Goal: Information Seeking & Learning: Learn about a topic

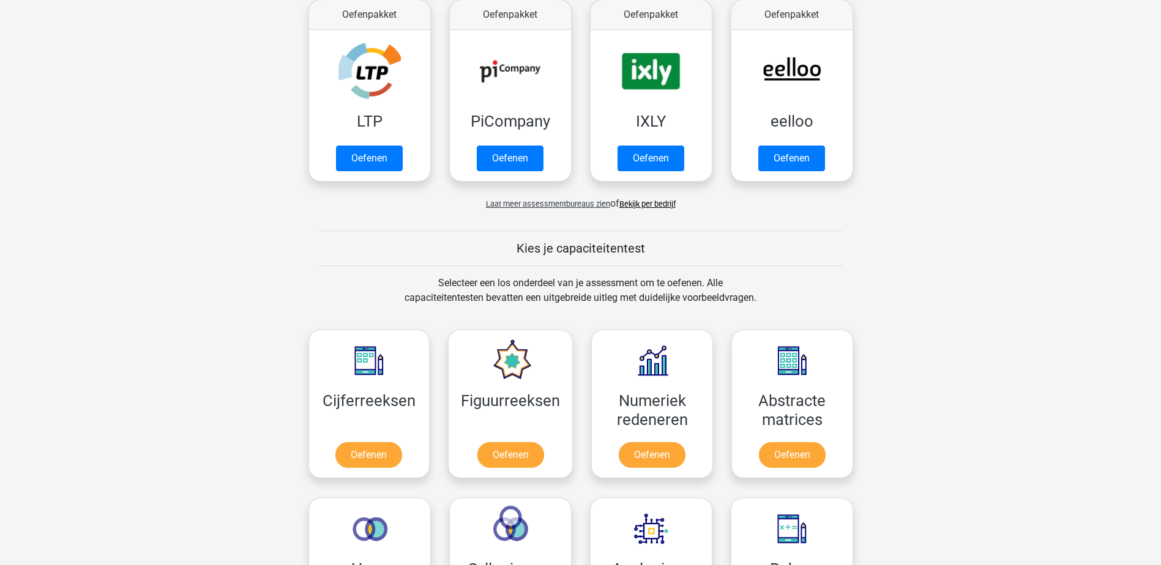
scroll to position [245, 0]
click at [362, 455] on link "Oefenen" at bounding box center [369, 457] width 70 height 27
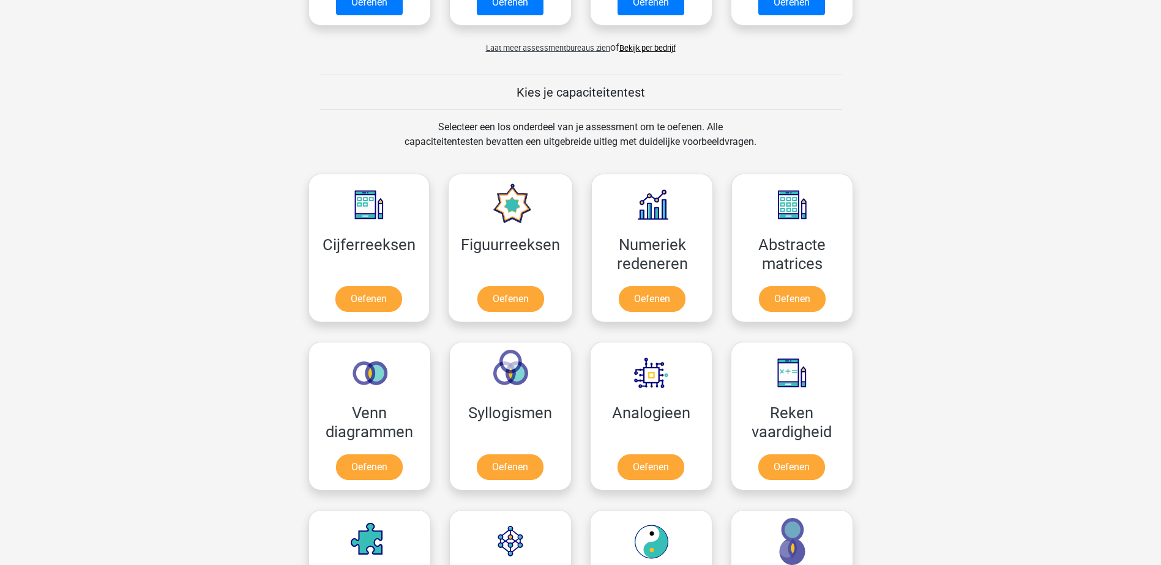
scroll to position [428, 0]
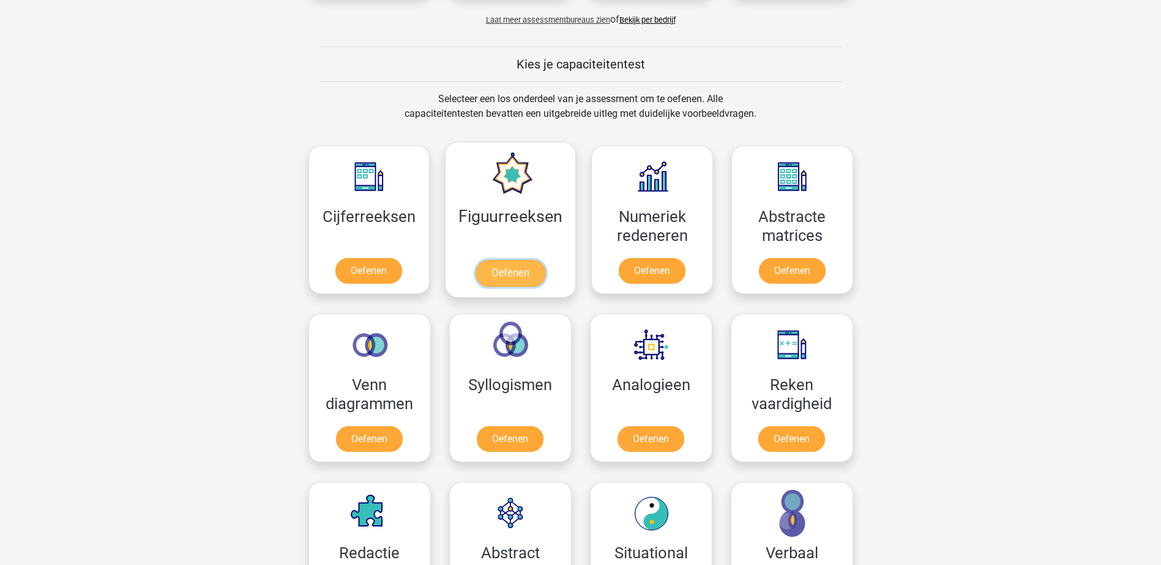
click at [486, 267] on link "Oefenen" at bounding box center [511, 273] width 70 height 27
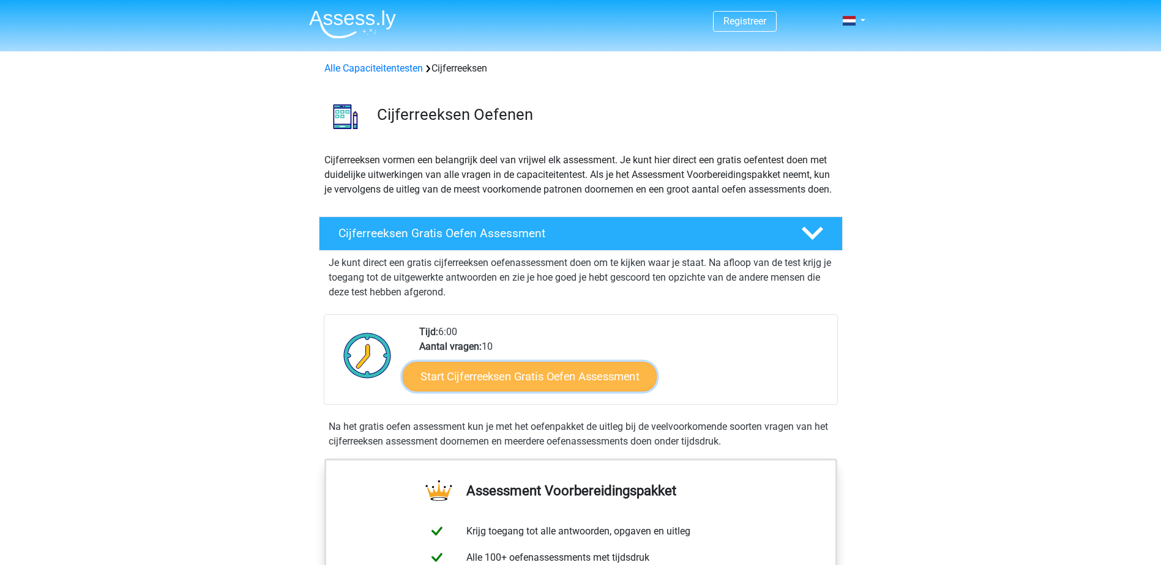
click at [632, 391] on link "Start Cijferreeksen Gratis Oefen Assessment" at bounding box center [530, 376] width 254 height 29
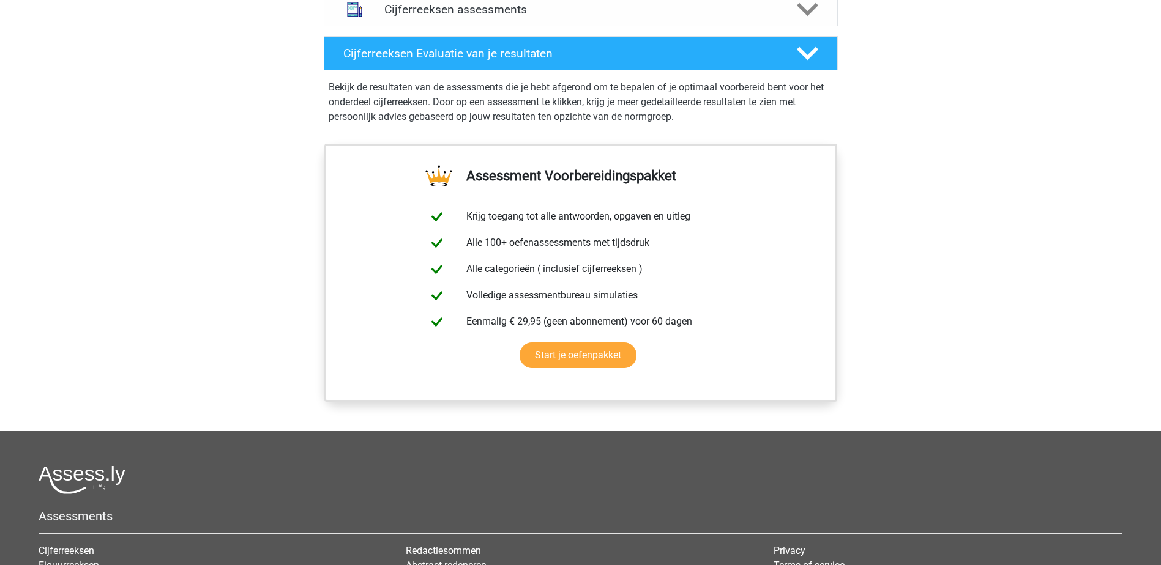
scroll to position [979, 0]
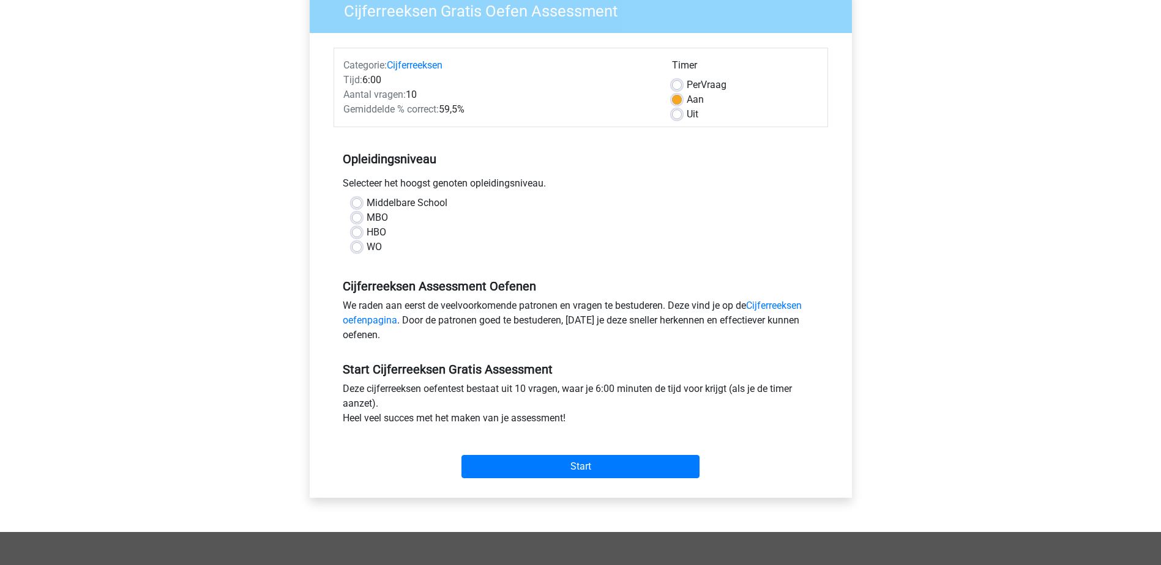
scroll to position [122, 0]
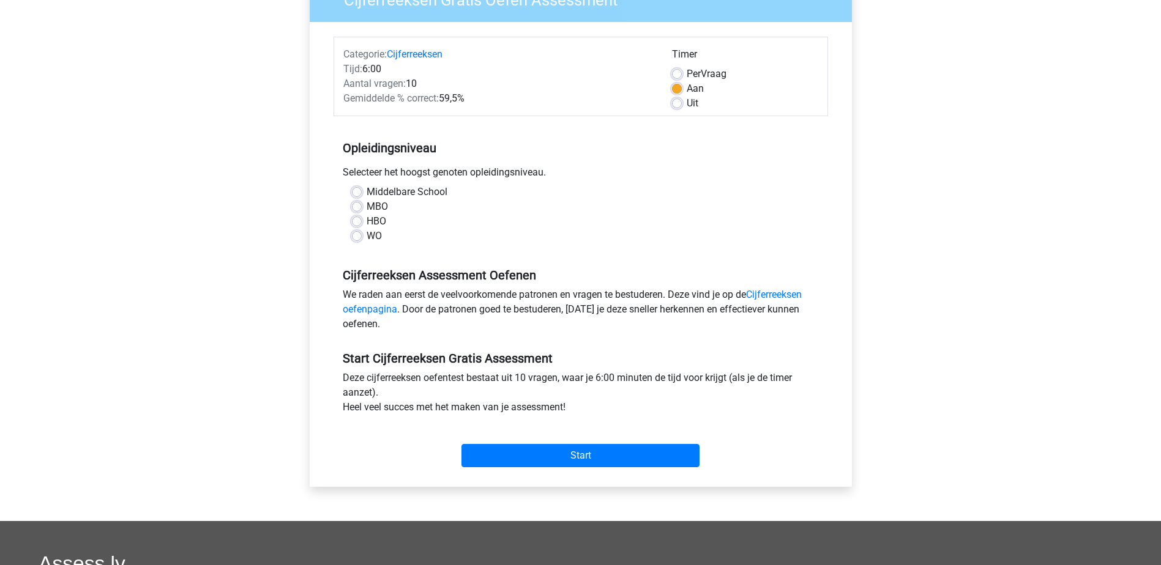
click at [367, 206] on label "MBO" at bounding box center [377, 207] width 21 height 15
click at [355, 206] on input "MBO" at bounding box center [357, 206] width 10 height 12
radio input "true"
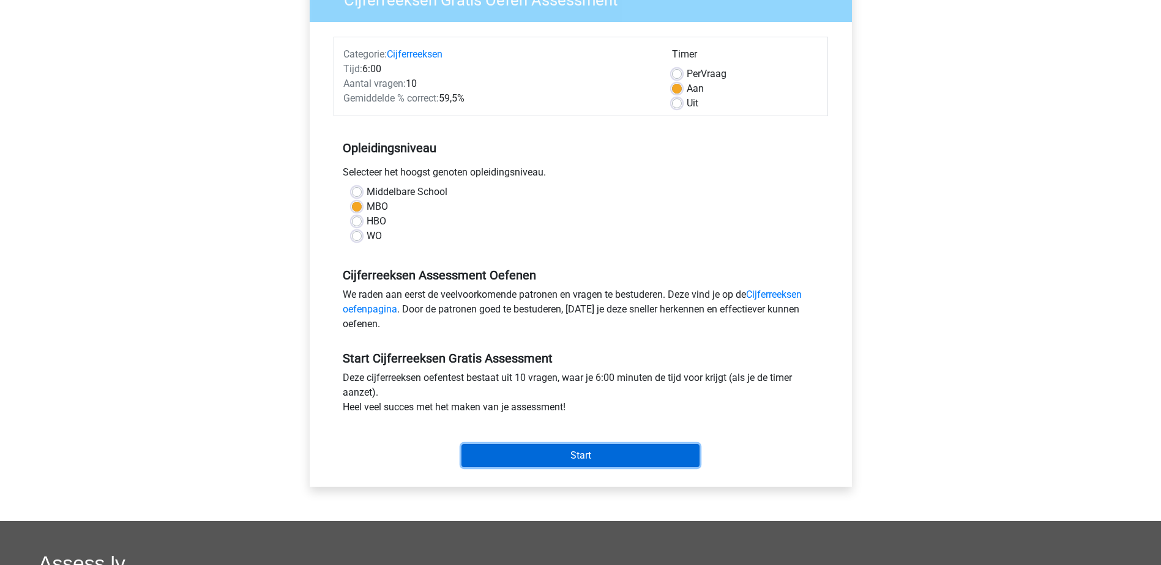
click at [535, 453] on input "Start" at bounding box center [580, 455] width 238 height 23
drag, startPoint x: 581, startPoint y: 453, endPoint x: 557, endPoint y: 163, distance: 291.1
click at [887, 270] on div "Registreer Nederlands English" at bounding box center [580, 361] width 1161 height 967
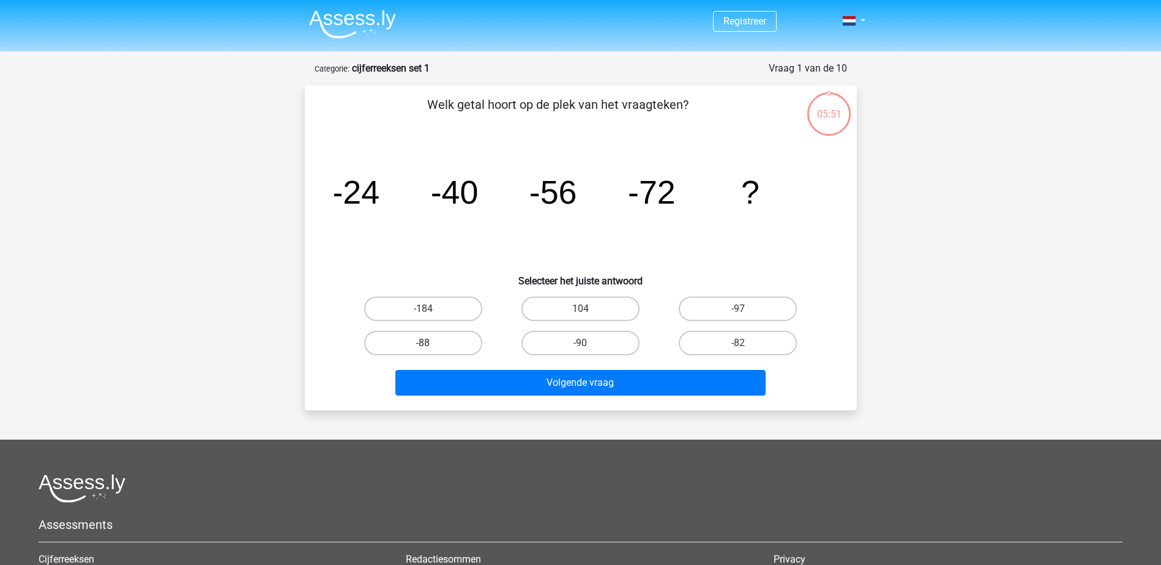
click at [414, 348] on label "-88" at bounding box center [423, 343] width 118 height 24
click at [423, 348] on input "-88" at bounding box center [427, 347] width 8 height 8
radio input "true"
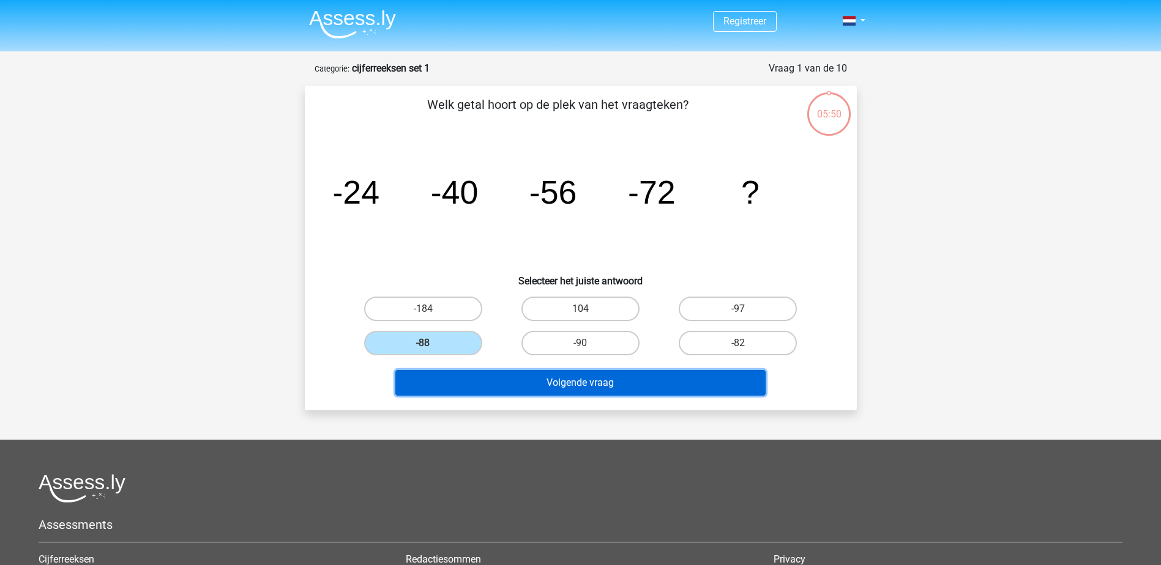
click at [627, 381] on button "Volgende vraag" at bounding box center [580, 383] width 370 height 26
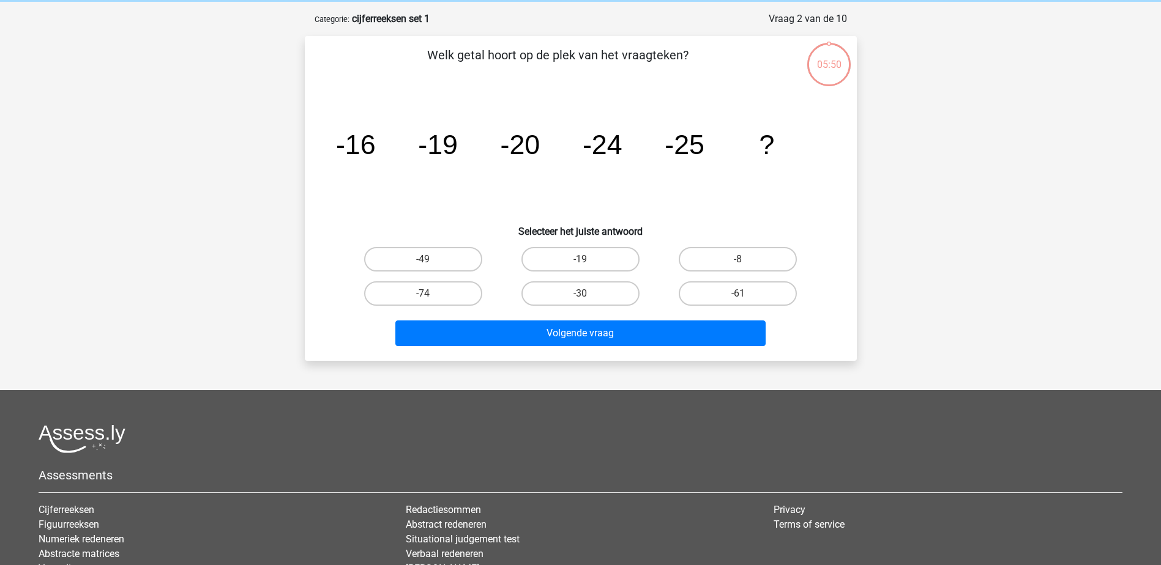
scroll to position [61, 0]
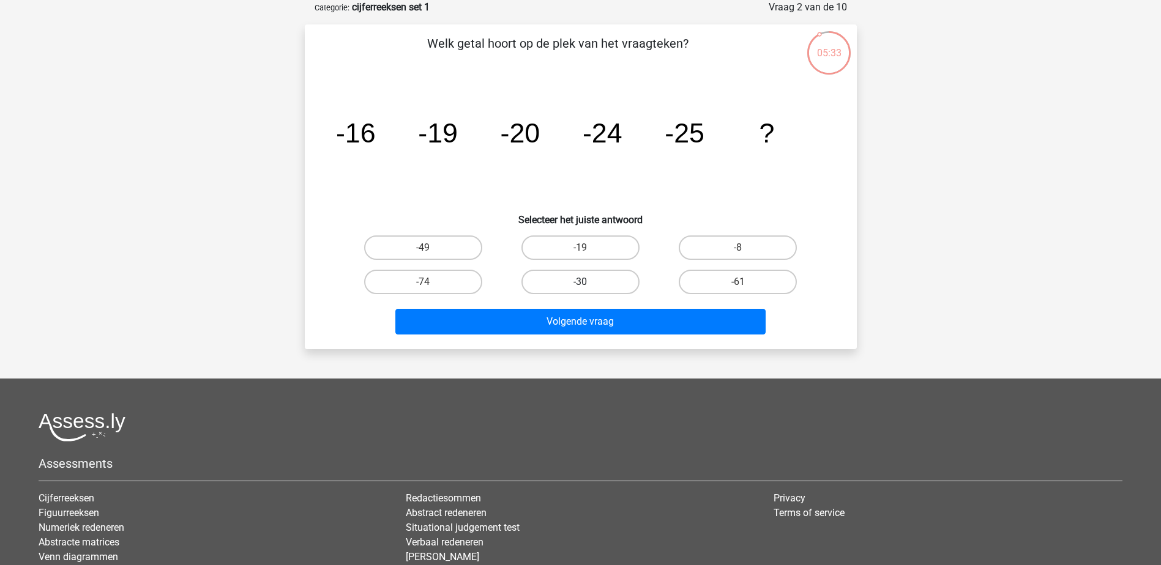
click at [594, 285] on label "-30" at bounding box center [580, 282] width 118 height 24
click at [588, 285] on input "-30" at bounding box center [584, 286] width 8 height 8
radio input "true"
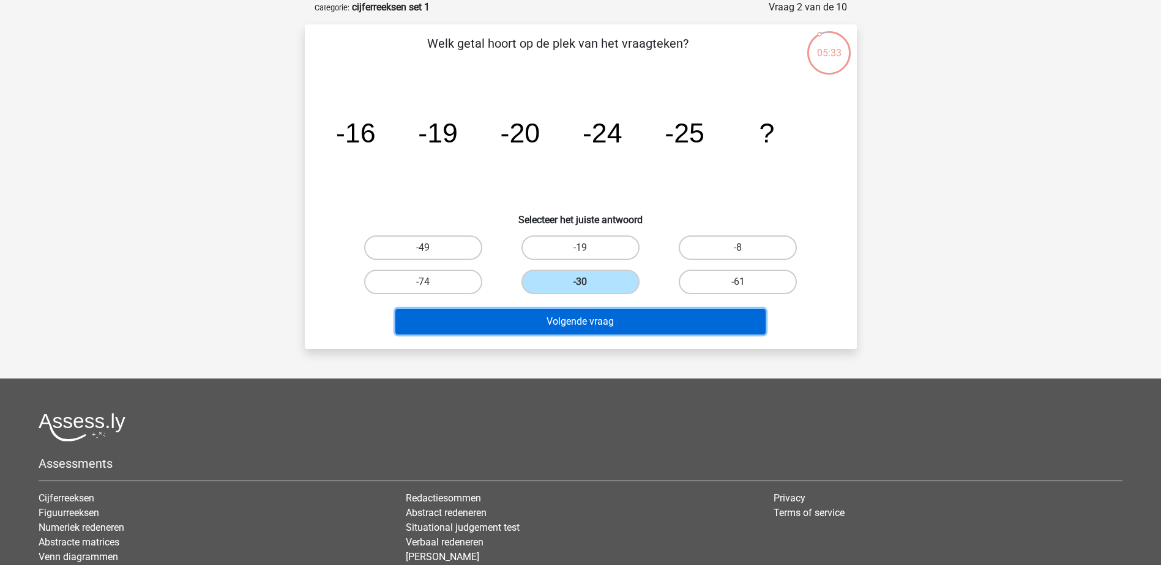
click at [600, 328] on button "Volgende vraag" at bounding box center [580, 322] width 370 height 26
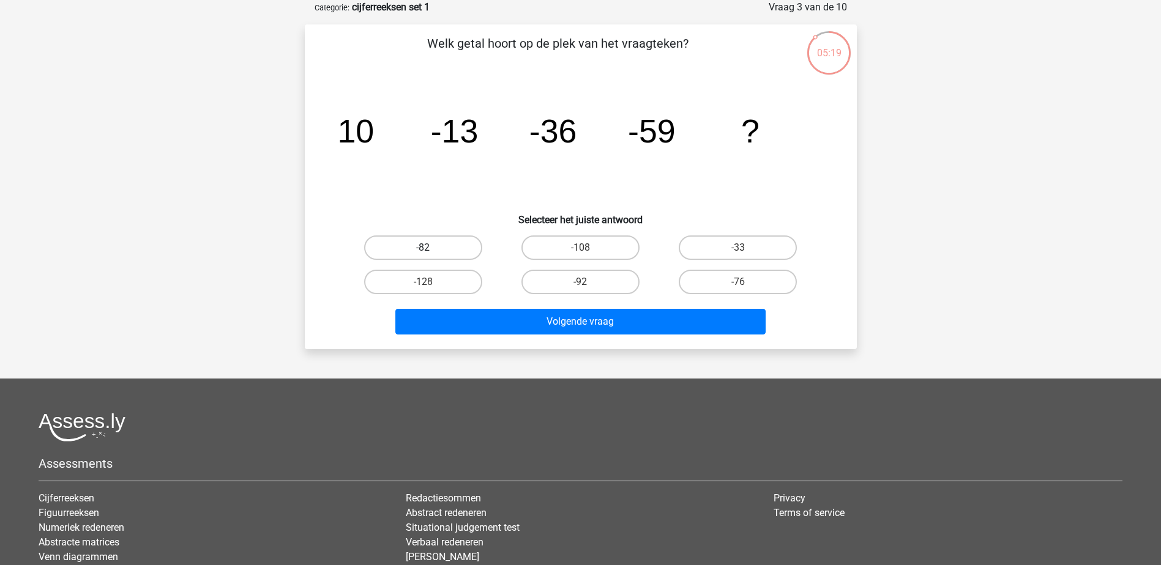
click at [457, 247] on label "-82" at bounding box center [423, 248] width 118 height 24
click at [431, 248] on input "-82" at bounding box center [427, 252] width 8 height 8
radio input "true"
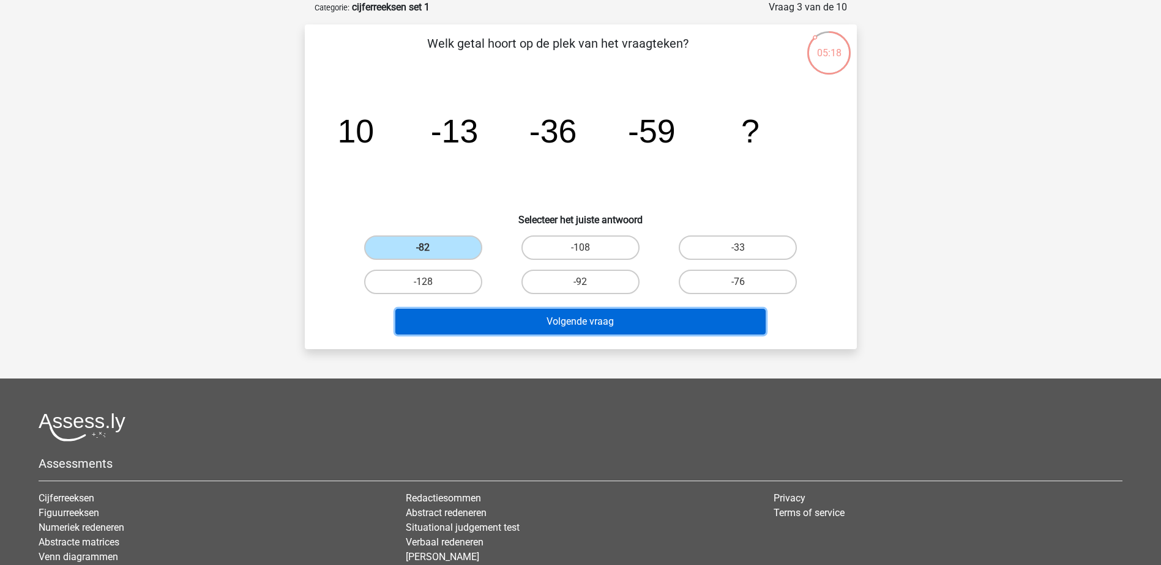
click at [565, 318] on button "Volgende vraag" at bounding box center [580, 322] width 370 height 26
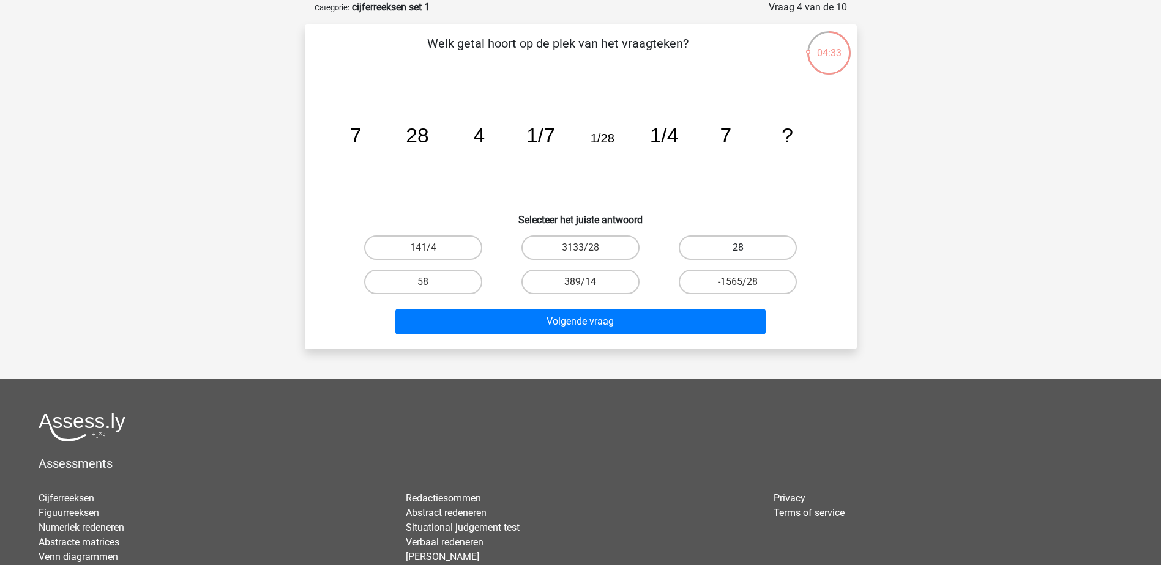
click at [714, 243] on label "28" at bounding box center [738, 248] width 118 height 24
click at [738, 248] on input "28" at bounding box center [742, 252] width 8 height 8
radio input "true"
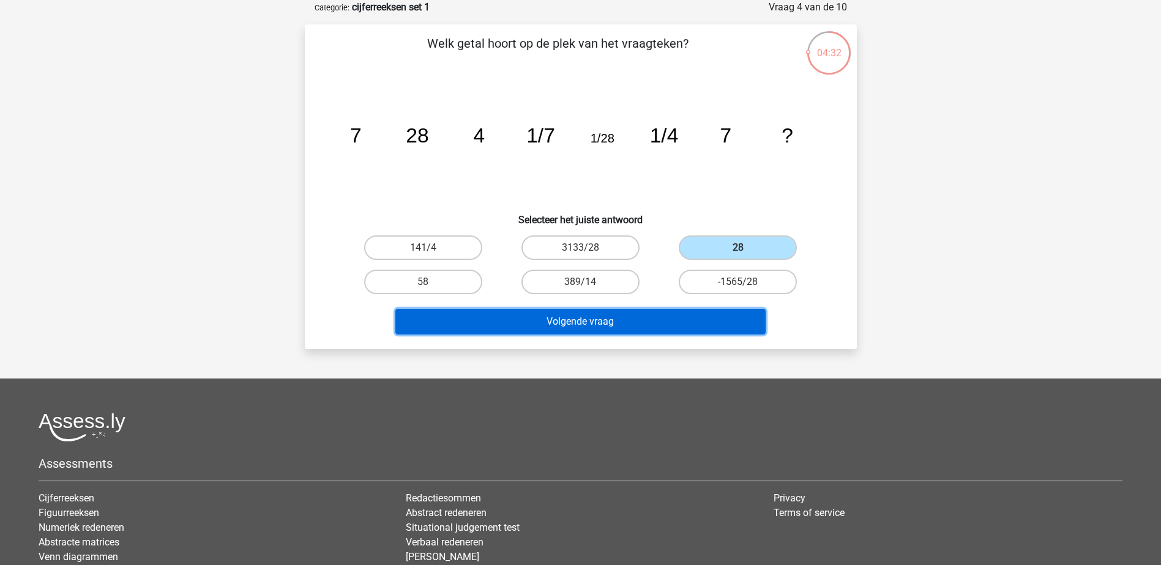
click at [668, 318] on button "Volgende vraag" at bounding box center [580, 322] width 370 height 26
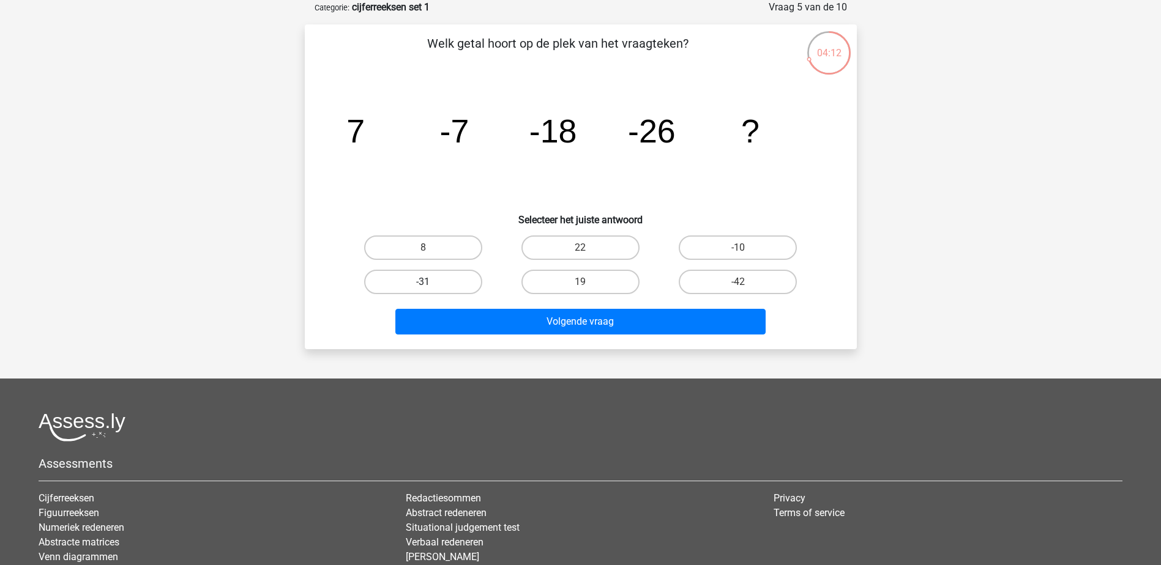
click at [452, 277] on label "-31" at bounding box center [423, 282] width 118 height 24
click at [431, 282] on input "-31" at bounding box center [427, 286] width 8 height 8
radio input "true"
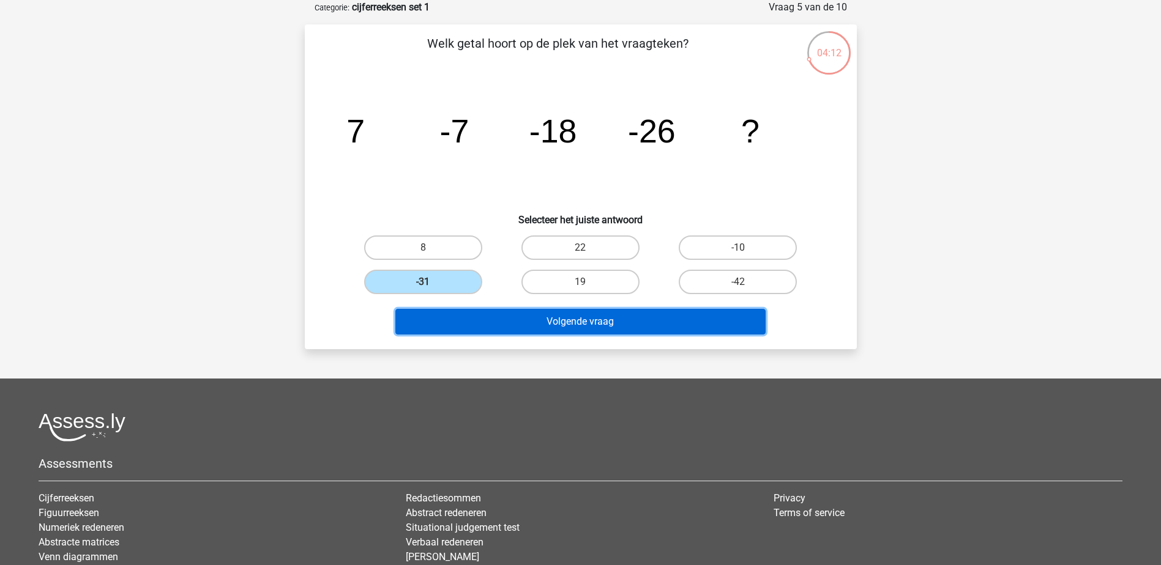
click at [517, 320] on button "Volgende vraag" at bounding box center [580, 322] width 370 height 26
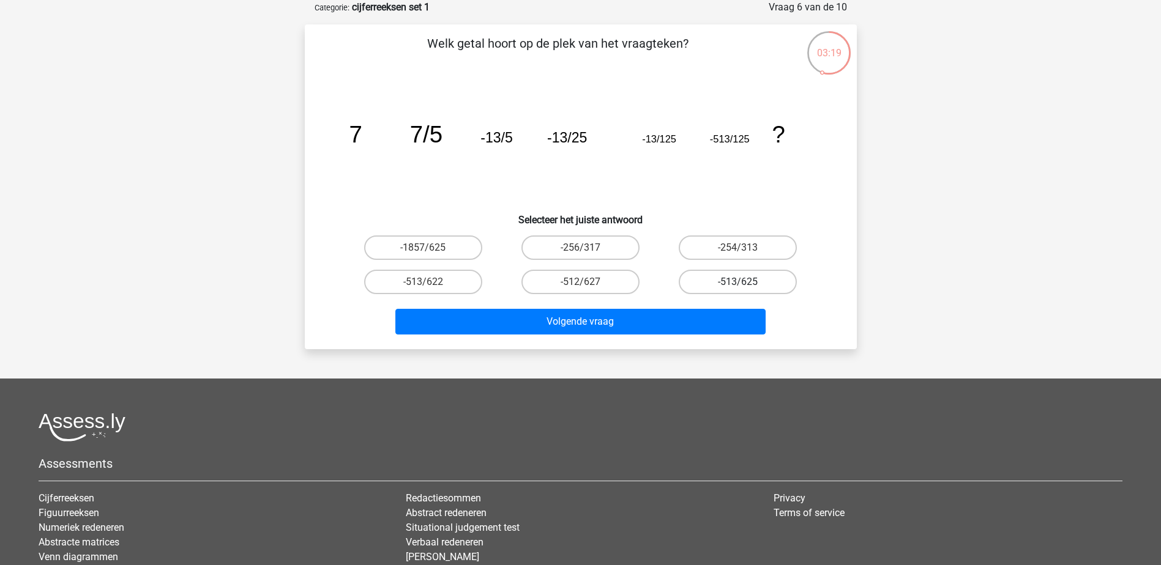
click at [729, 282] on label "-513/625" at bounding box center [738, 282] width 118 height 24
click at [738, 282] on input "-513/625" at bounding box center [742, 286] width 8 height 8
radio input "true"
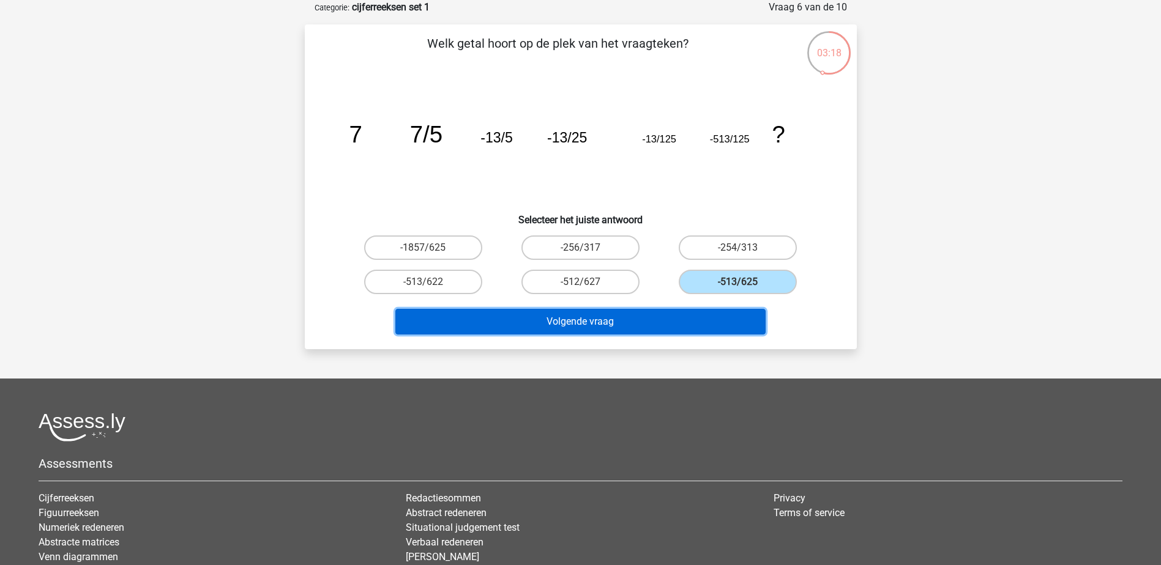
click at [646, 316] on button "Volgende vraag" at bounding box center [580, 322] width 370 height 26
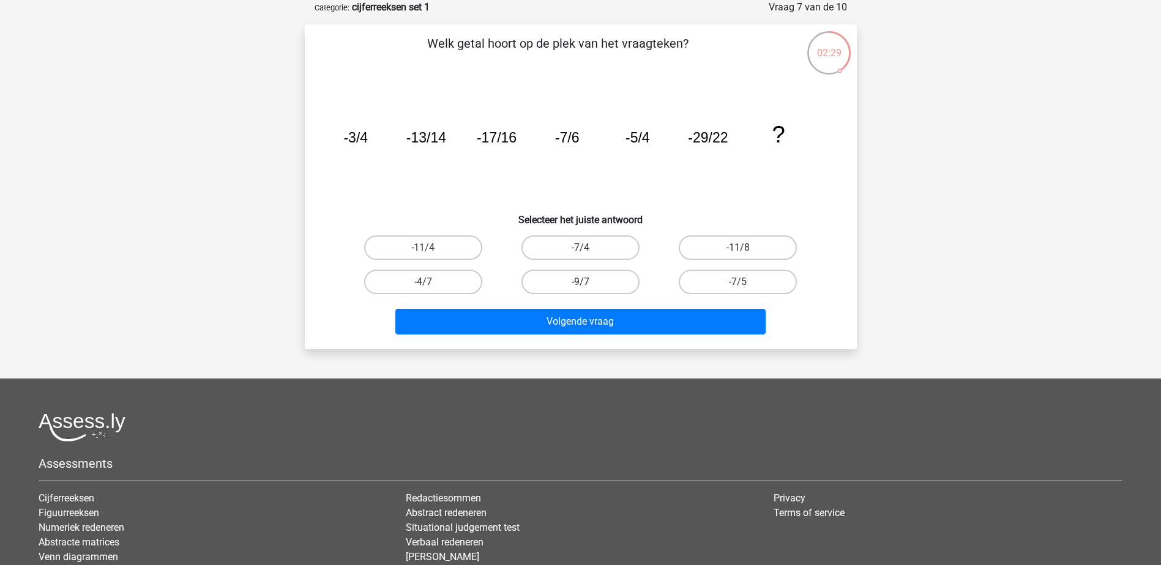
click at [592, 278] on label "-9/7" at bounding box center [580, 282] width 118 height 24
click at [588, 282] on input "-9/7" at bounding box center [584, 286] width 8 height 8
radio input "true"
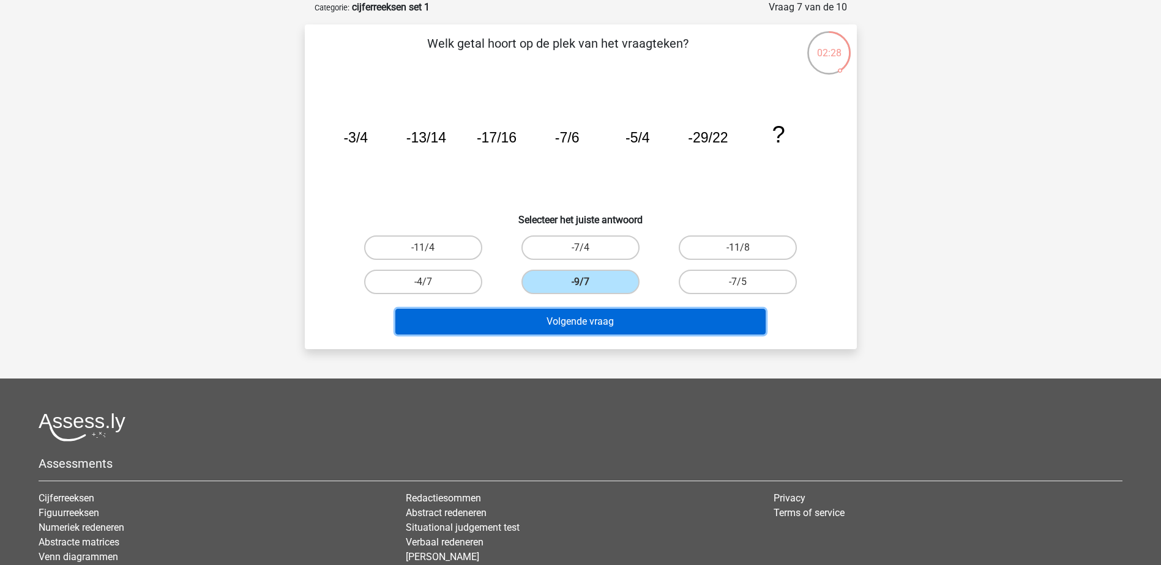
click at [625, 316] on button "Volgende vraag" at bounding box center [580, 322] width 370 height 26
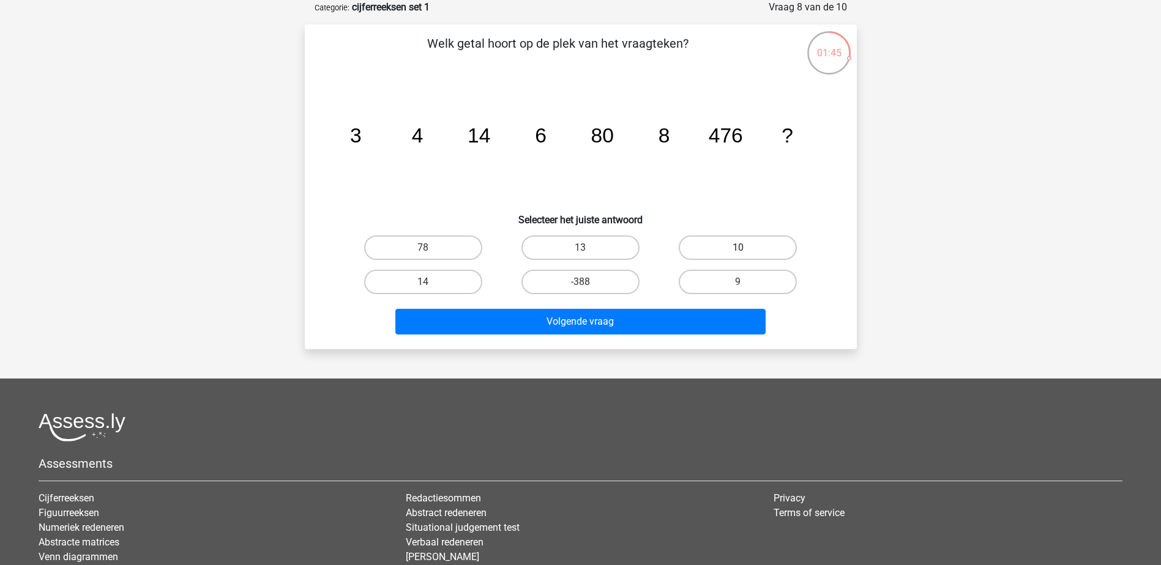
click at [746, 248] on label "10" at bounding box center [738, 248] width 118 height 24
click at [746, 248] on input "10" at bounding box center [742, 252] width 8 height 8
radio input "true"
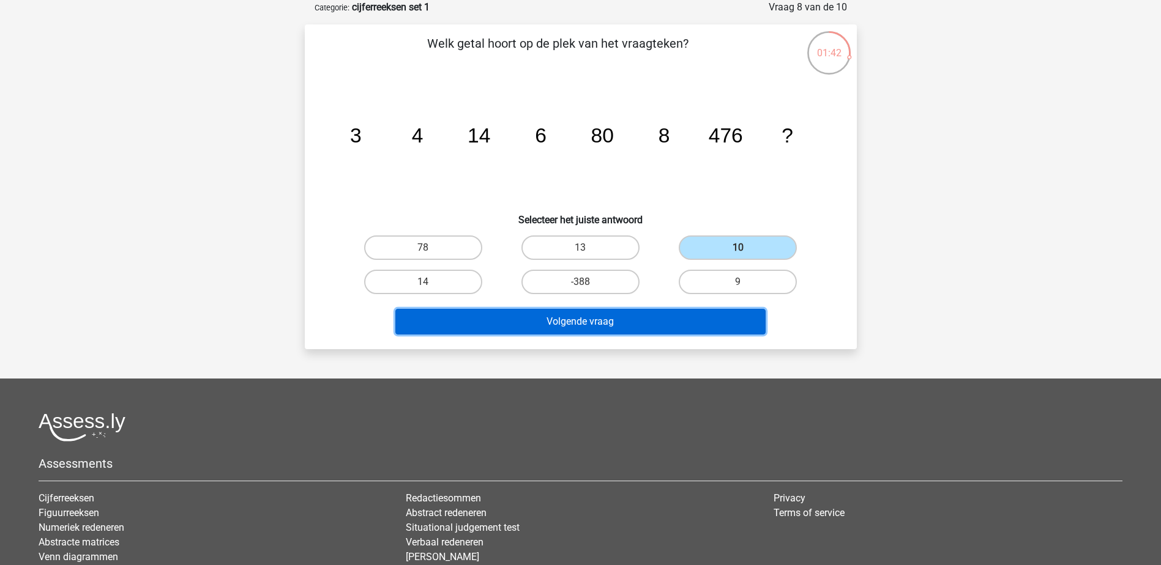
click at [647, 321] on button "Volgende vraag" at bounding box center [580, 322] width 370 height 26
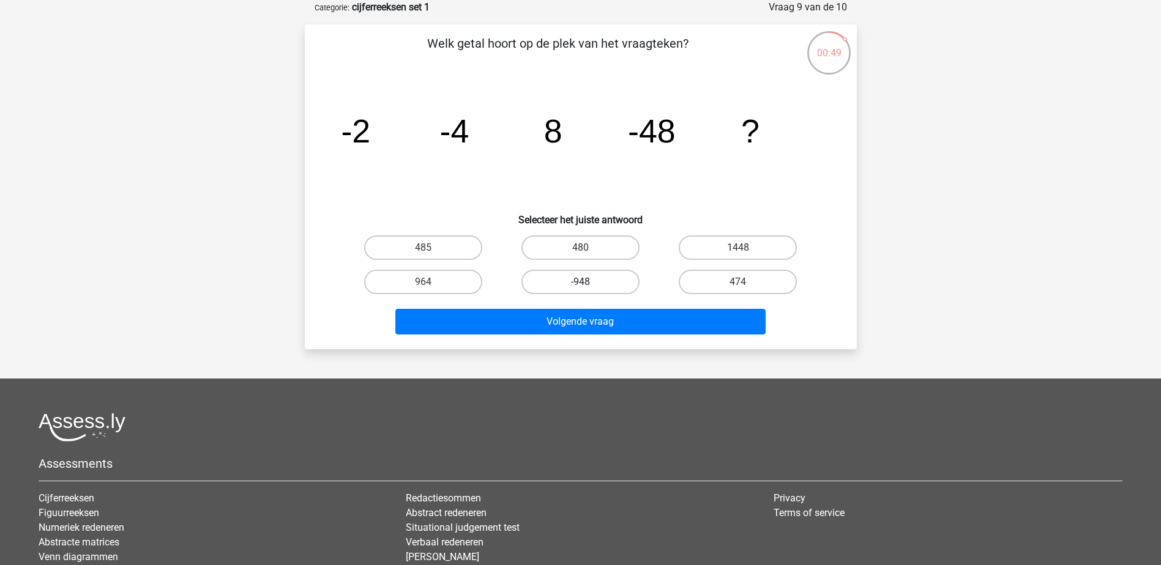
click at [618, 285] on label "-948" at bounding box center [580, 282] width 118 height 24
click at [588, 285] on input "-948" at bounding box center [584, 286] width 8 height 8
radio input "true"
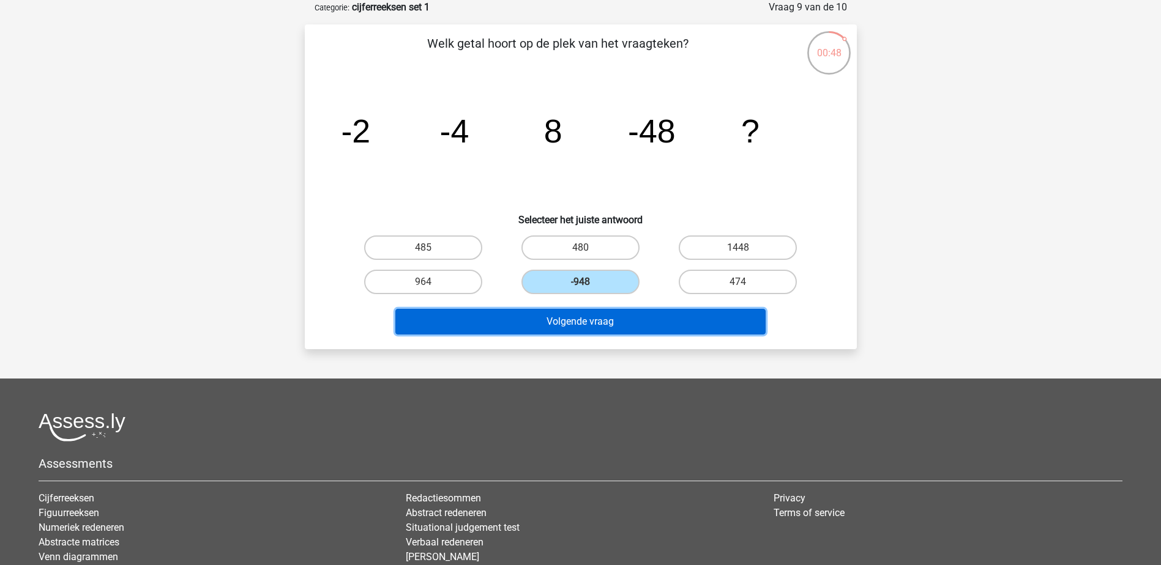
click at [625, 319] on button "Volgende vraag" at bounding box center [580, 322] width 370 height 26
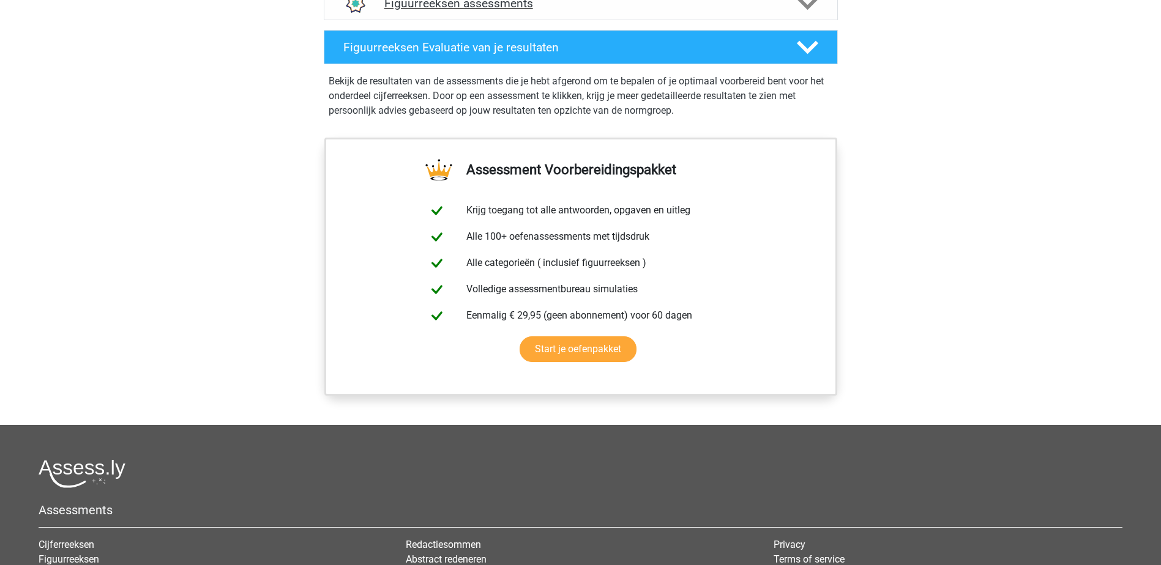
scroll to position [857, 0]
